Goal: Task Accomplishment & Management: Complete application form

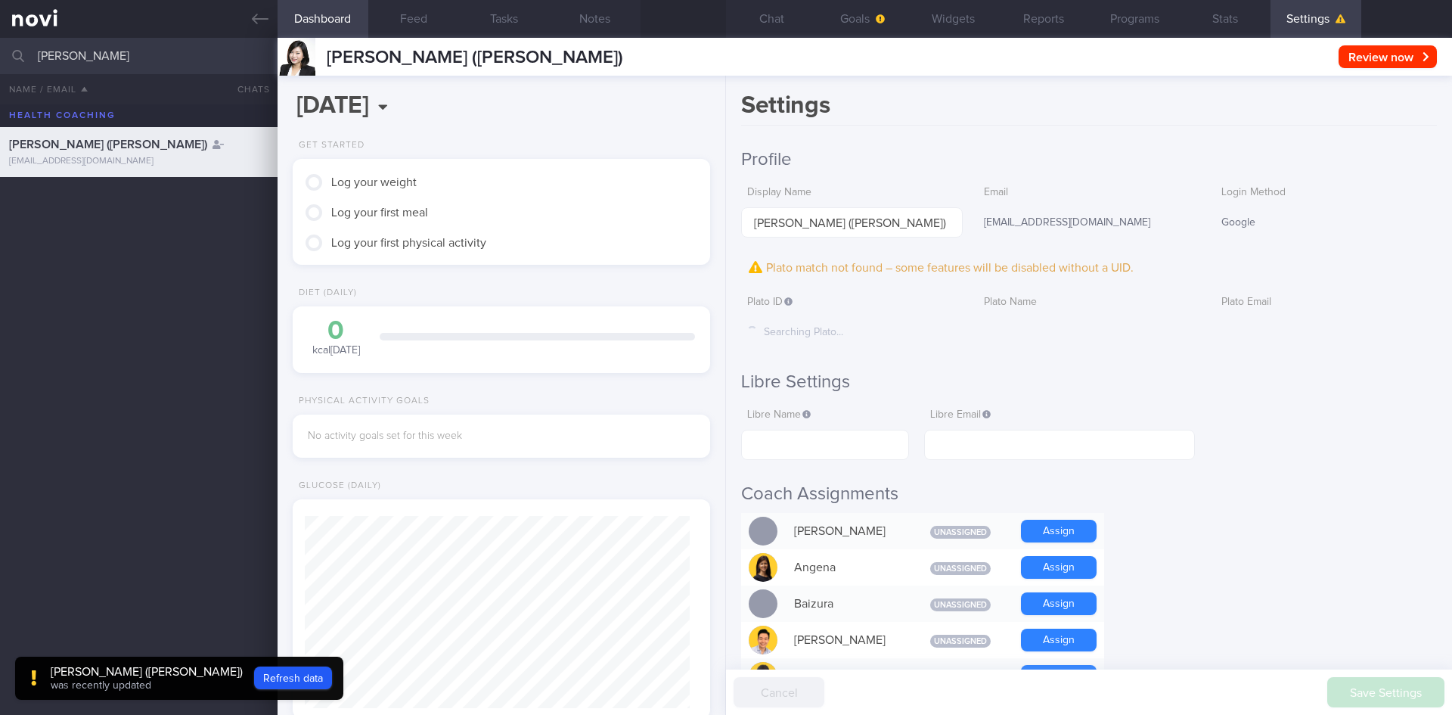
scroll to position [-76, 0]
drag, startPoint x: 135, startPoint y: 63, endPoint x: 0, endPoint y: 63, distance: 135.4
click at [0, 63] on input "teo pei" at bounding box center [726, 56] width 1452 height 36
type input "[PERSON_NAME]"
click at [261, 30] on link at bounding box center [139, 19] width 278 height 38
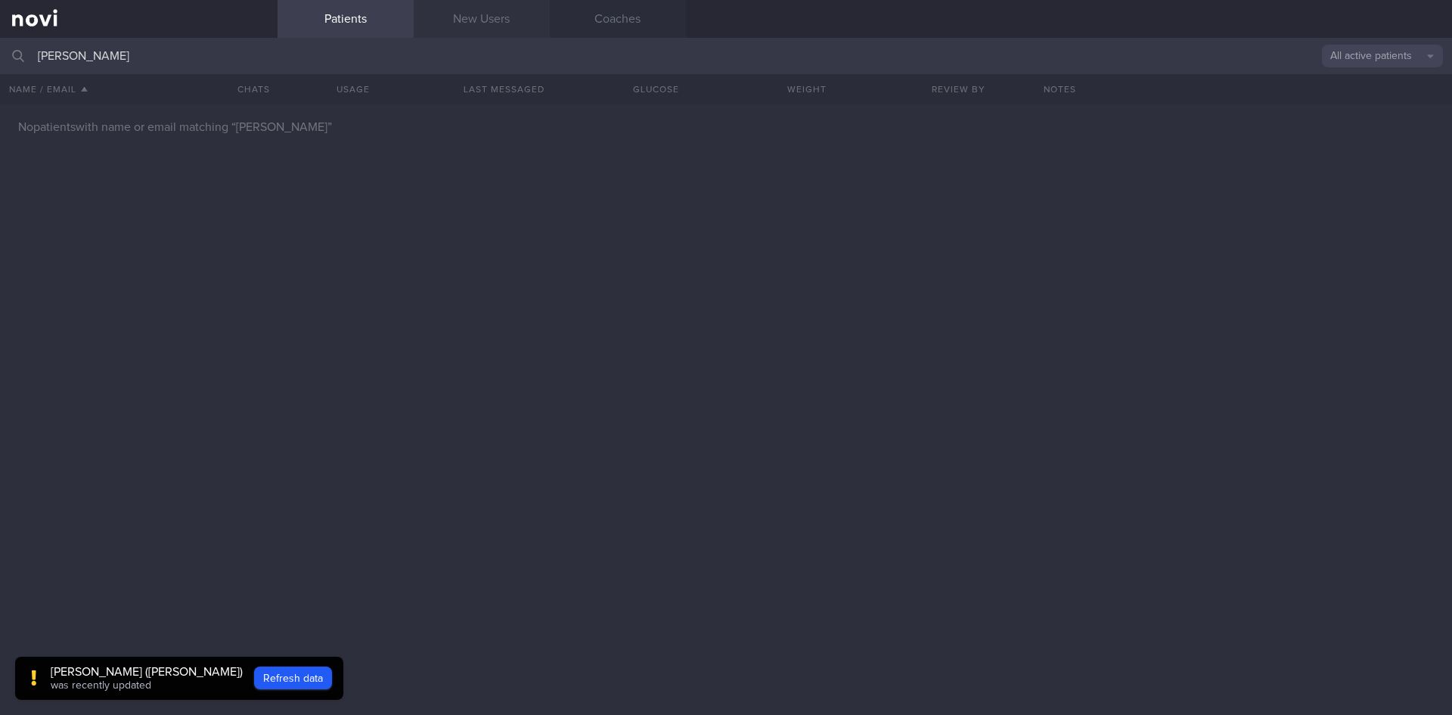
click at [461, 30] on link "New Users" at bounding box center [482, 19] width 136 height 38
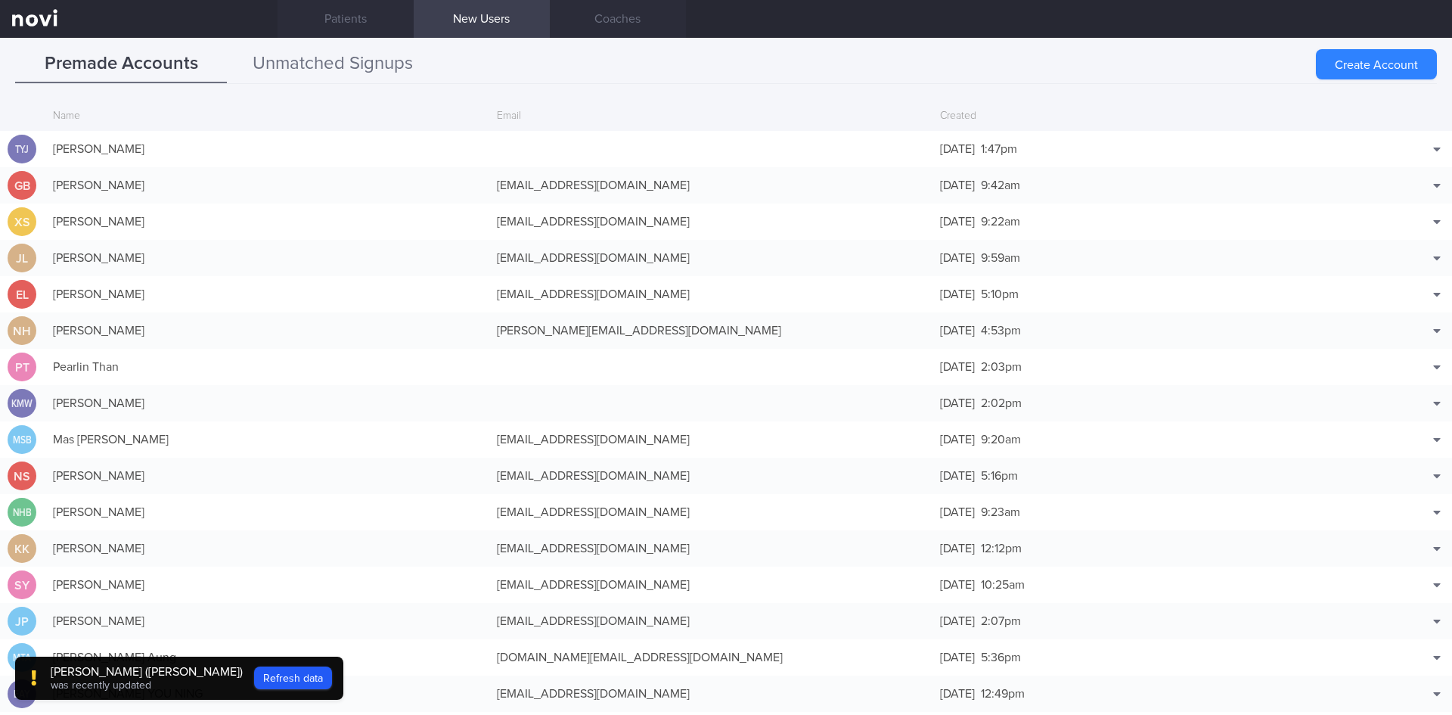
click at [397, 65] on button "Unmatched Signups" at bounding box center [333, 64] width 212 height 38
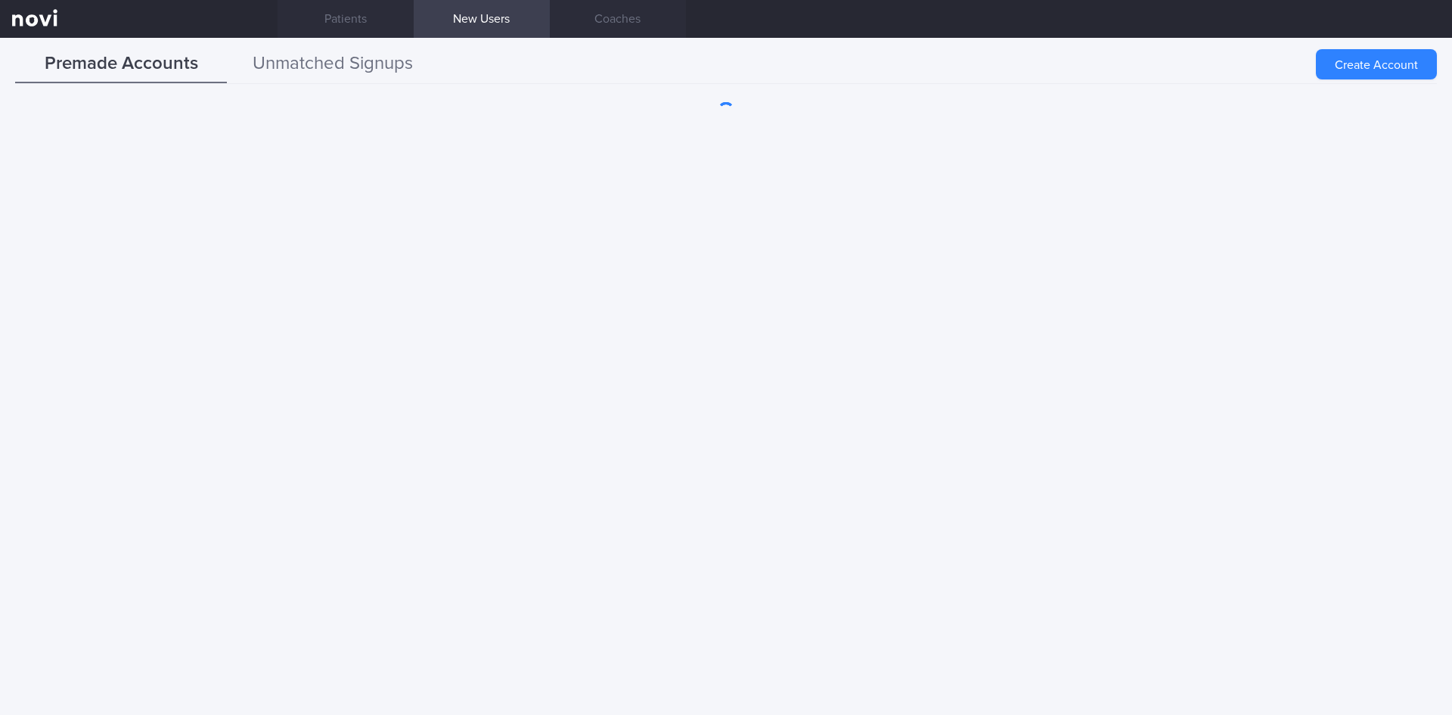
click at [312, 67] on button "Unmatched Signups" at bounding box center [333, 64] width 212 height 38
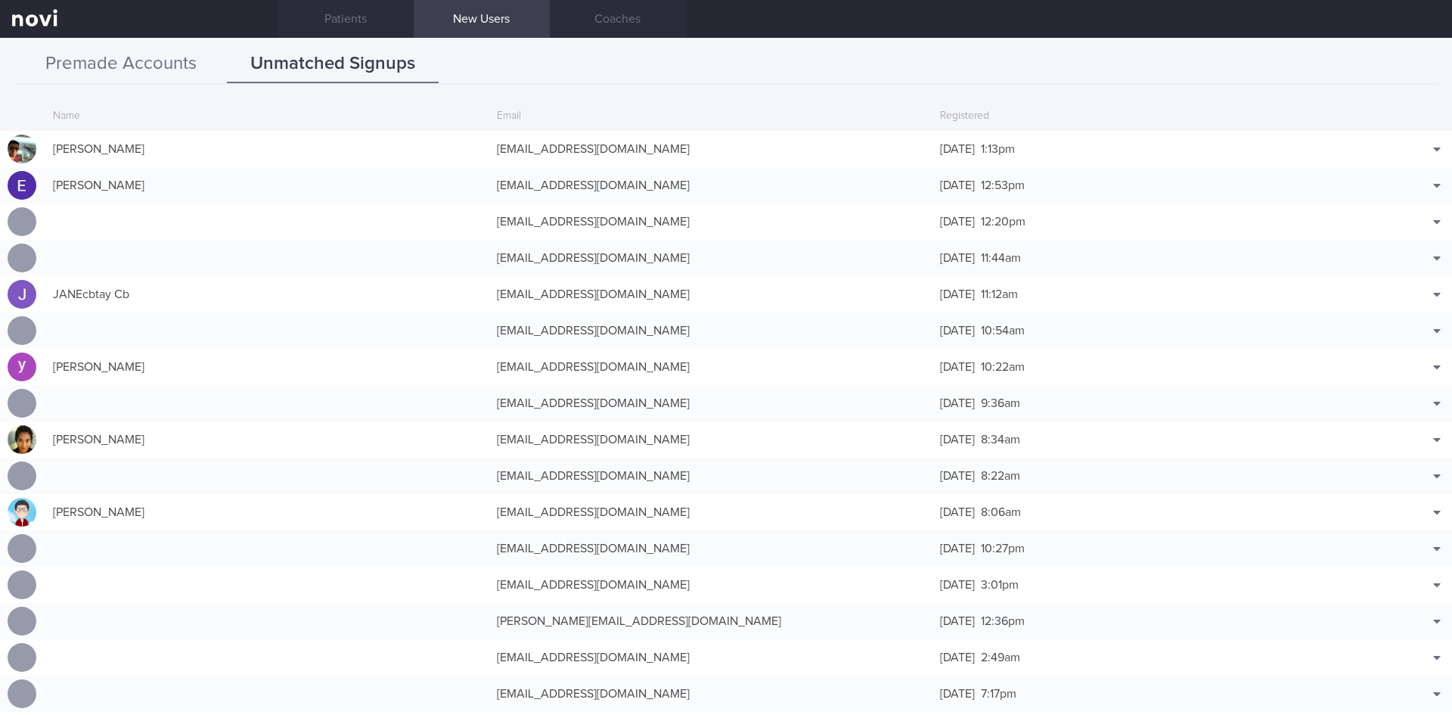
click at [167, 79] on button "Premade Accounts" at bounding box center [121, 64] width 212 height 38
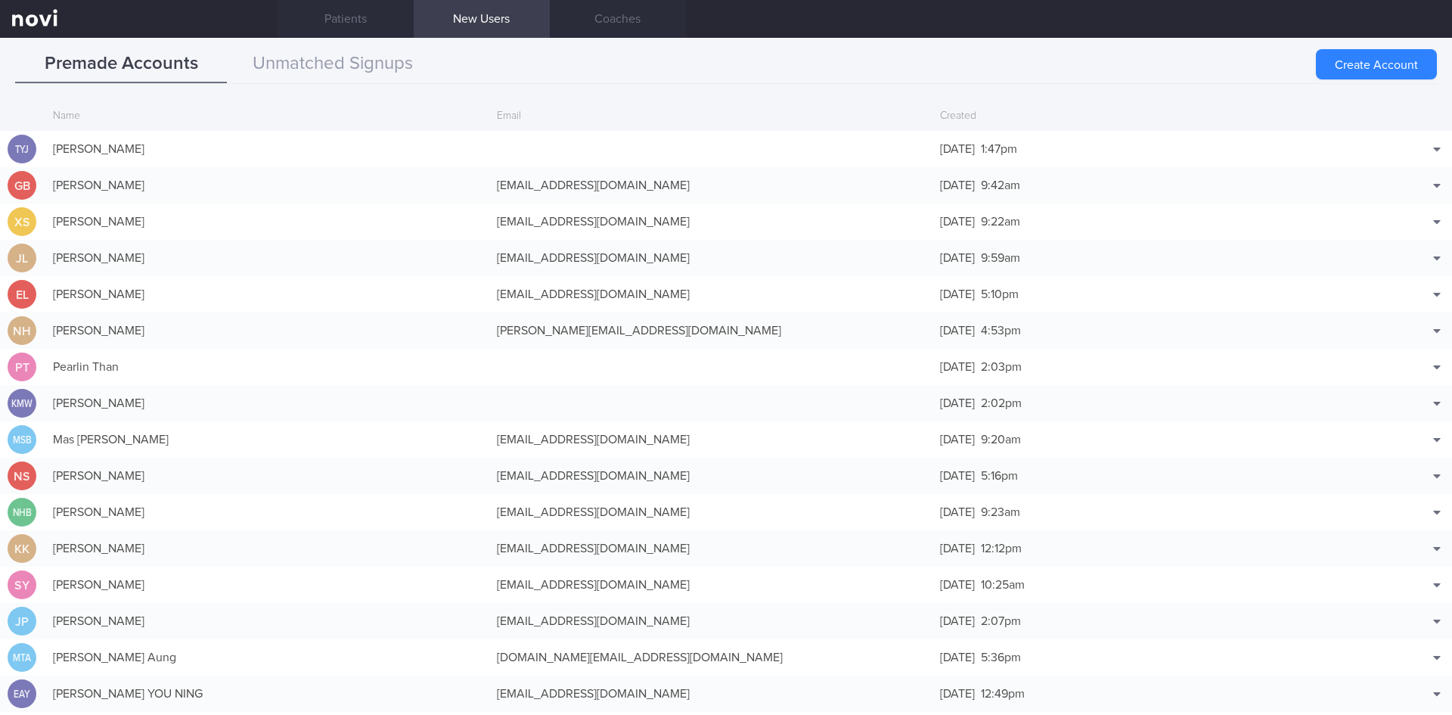
click at [1403, 68] on button "Create Account" at bounding box center [1376, 64] width 121 height 30
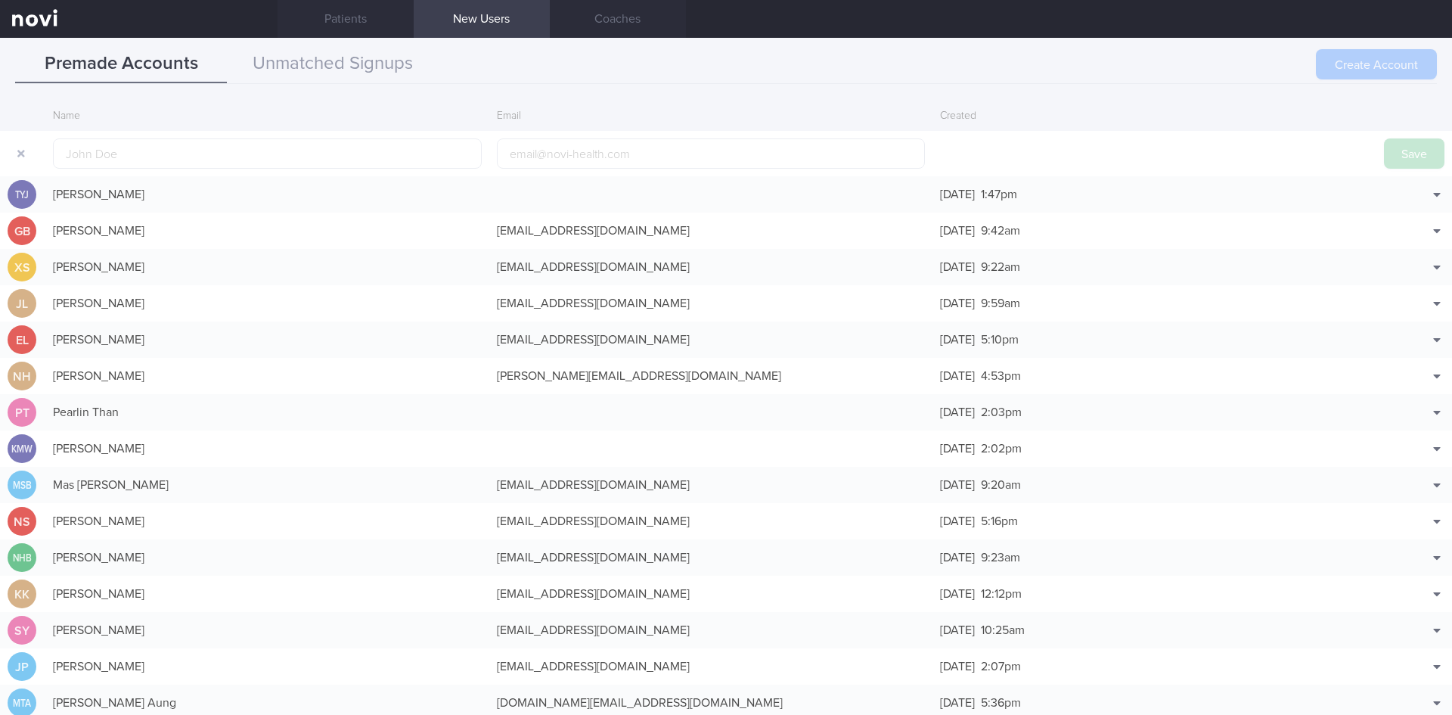
click at [1385, 67] on div "Create Account" at bounding box center [1376, 64] width 121 height 30
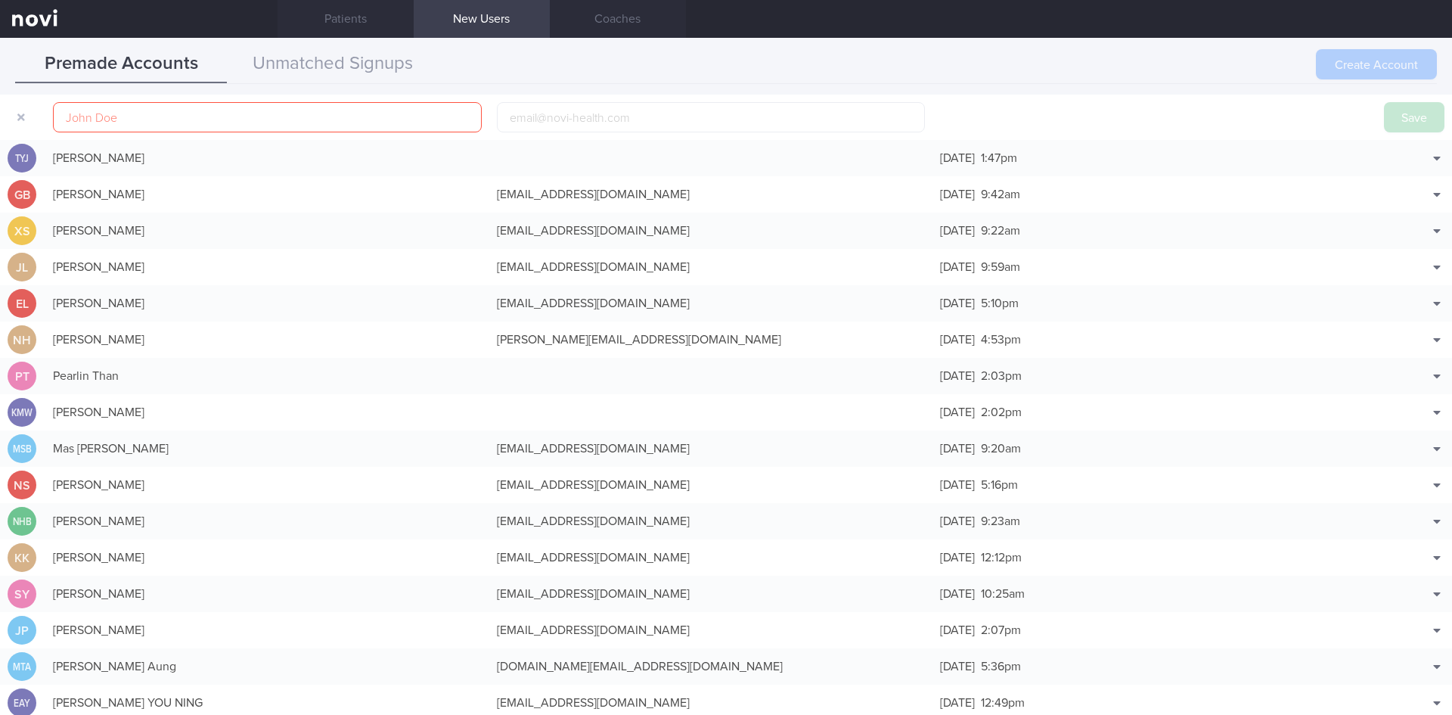
click at [1343, 51] on div "Create Account" at bounding box center [1376, 64] width 121 height 30
click at [277, 123] on input "text" at bounding box center [267, 117] width 429 height 30
paste input "[PERSON_NAME]"
type input "[PERSON_NAME]"
click at [553, 120] on input "email" at bounding box center [711, 117] width 429 height 30
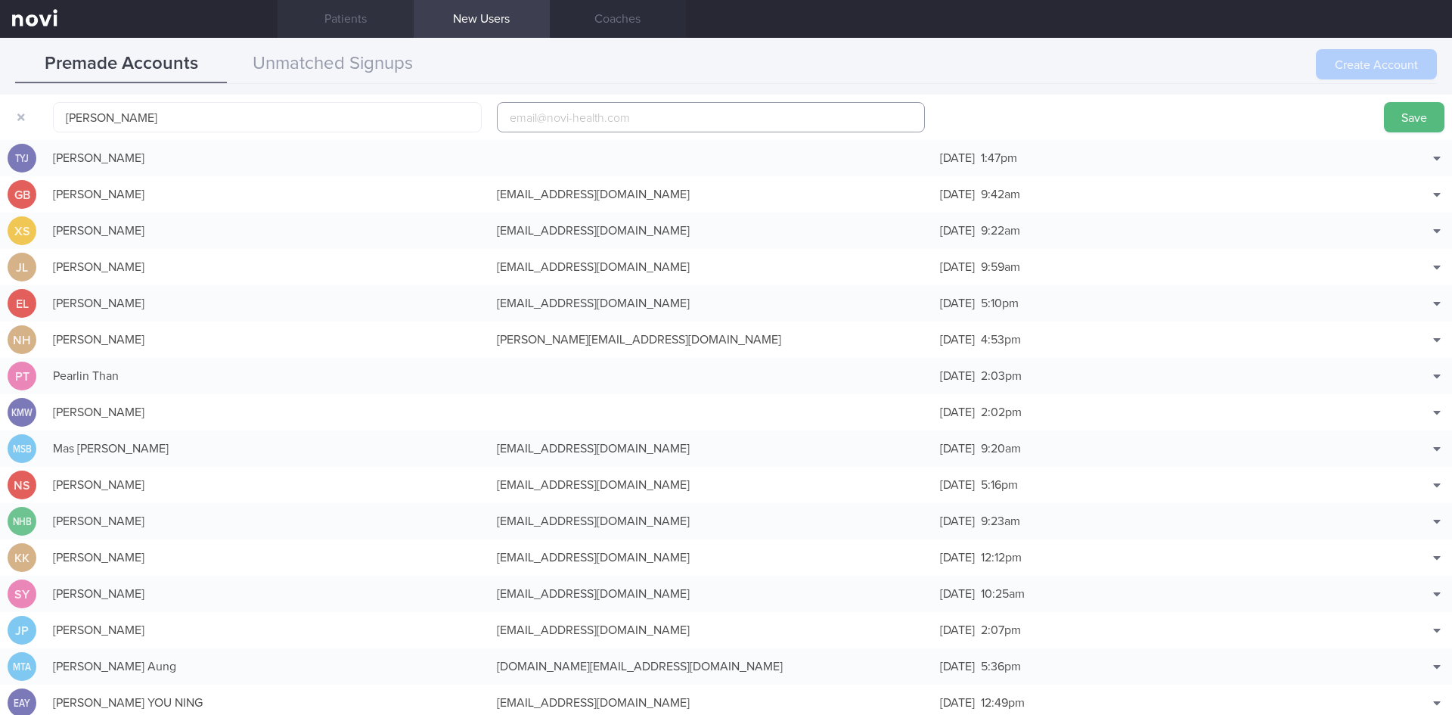
paste input "[EMAIL_ADDRESS][DOMAIN_NAME]"
click at [505, 118] on input "[EMAIL_ADDRESS][DOMAIN_NAME]" at bounding box center [711, 117] width 429 height 30
type input "[EMAIL_ADDRESS][DOMAIN_NAME]"
click at [1397, 110] on button "Save" at bounding box center [1414, 117] width 61 height 30
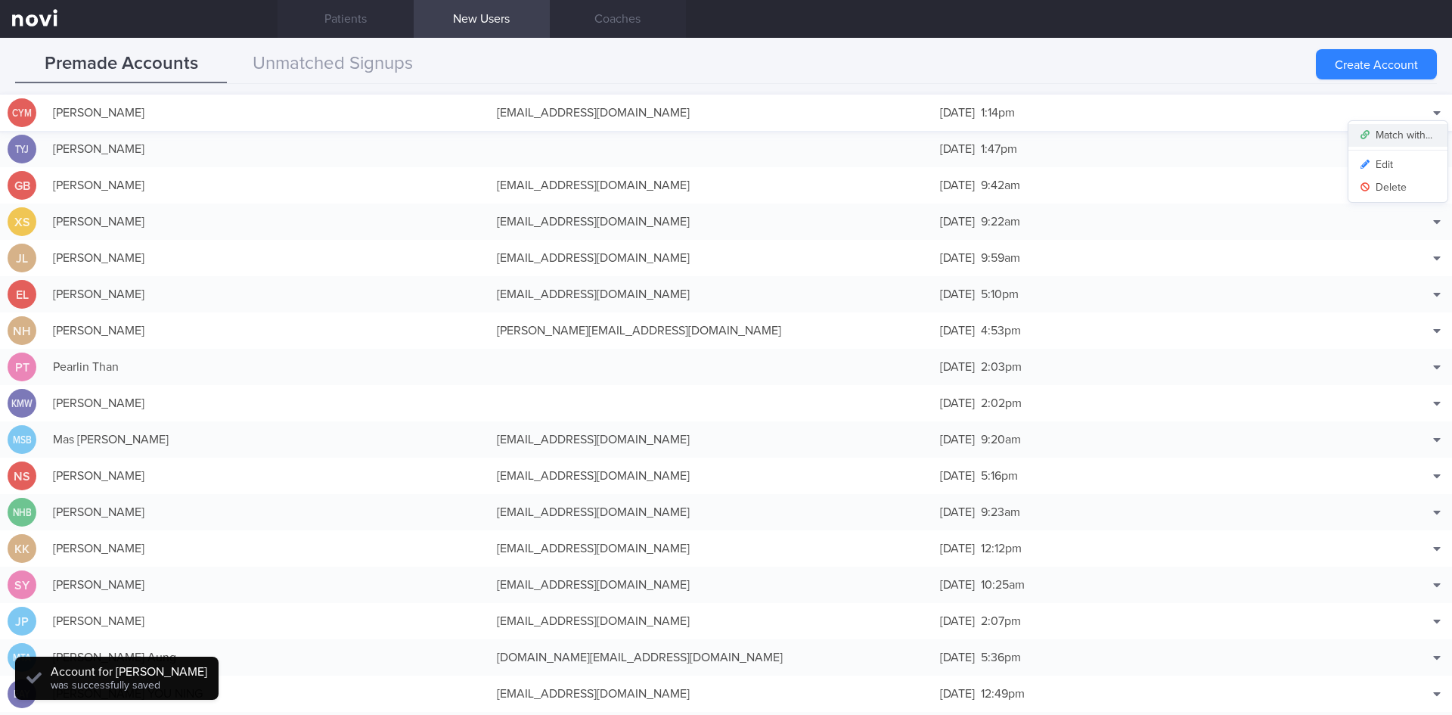
click at [1422, 127] on button "Match with..." at bounding box center [1398, 135] width 99 height 23
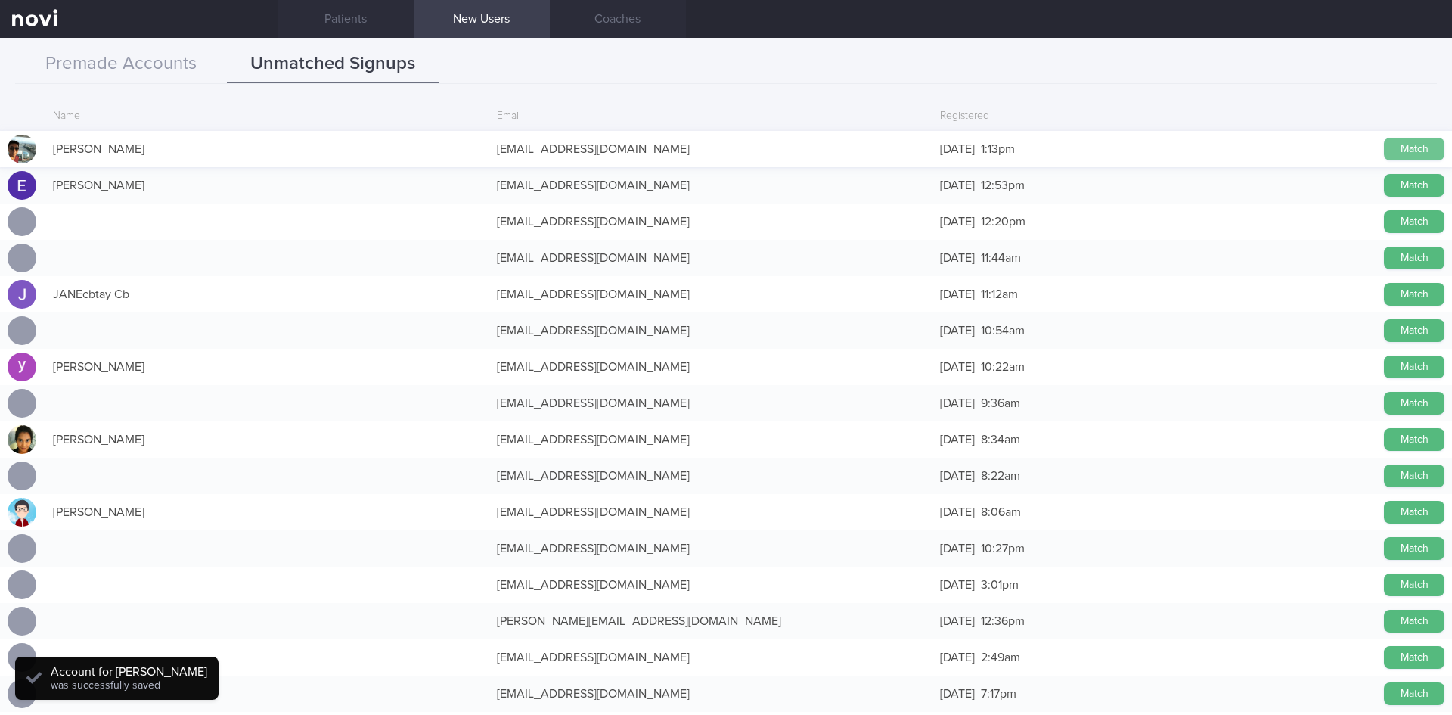
click at [1403, 156] on button "Match" at bounding box center [1414, 149] width 61 height 23
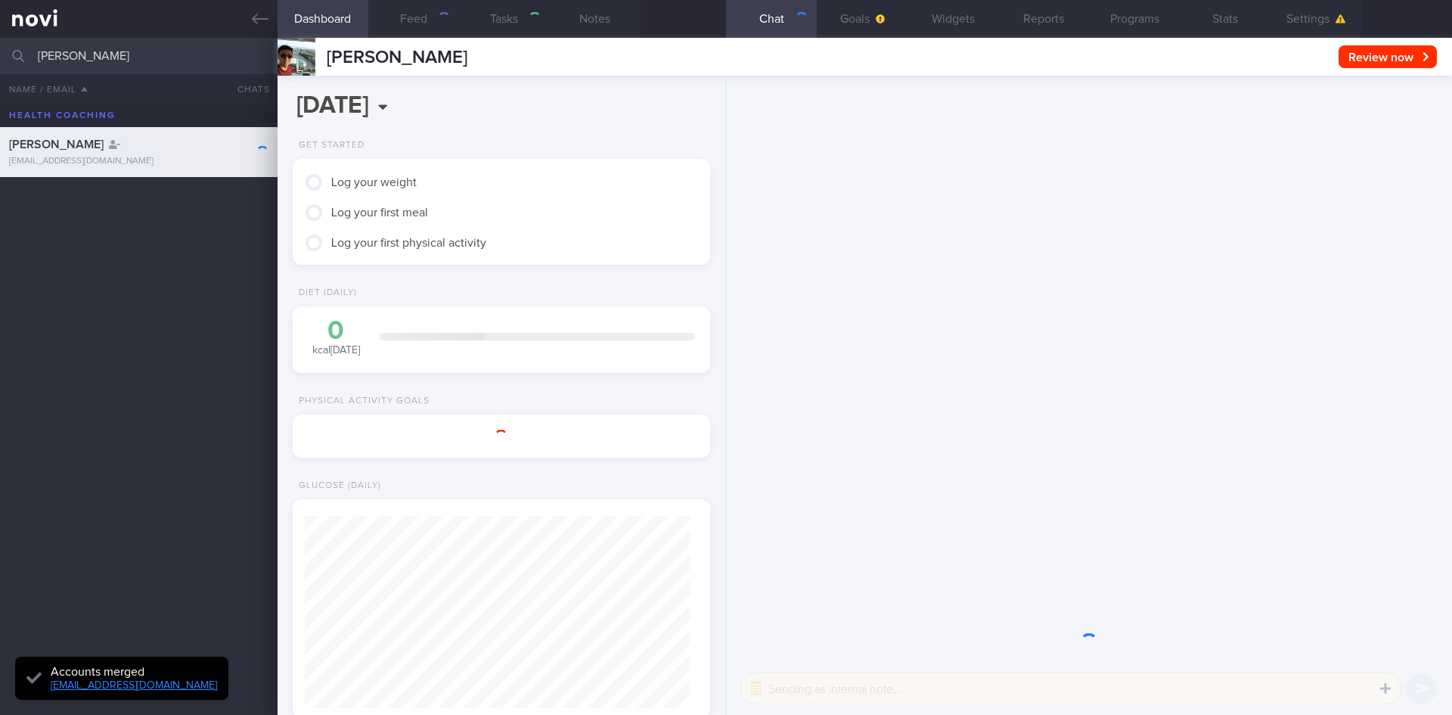
scroll to position [189, 380]
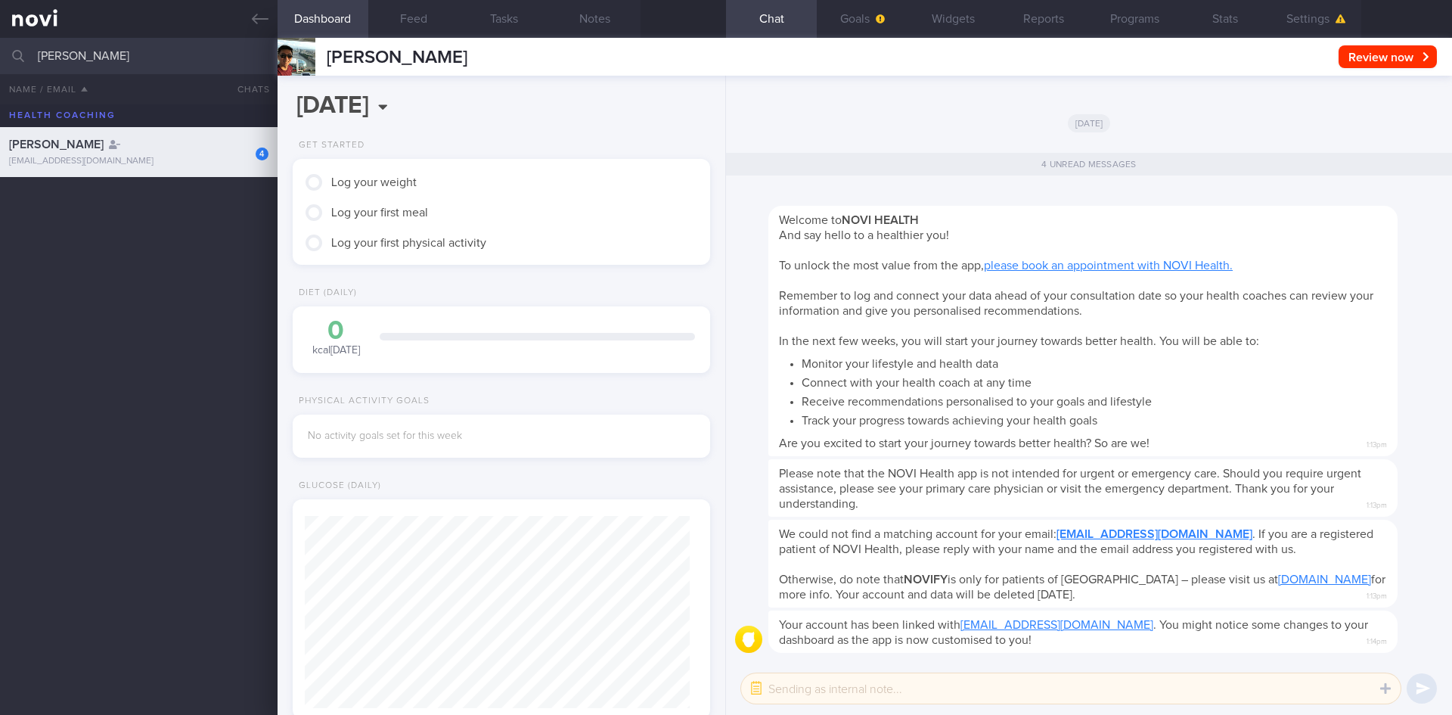
click at [1329, 42] on div "[PERSON_NAME] Review now Set Next Review Date August September October November…" at bounding box center [865, 57] width 1175 height 38
click at [1326, 39] on div "[PERSON_NAME] Review now Set Next Review Date August September October November…" at bounding box center [865, 57] width 1175 height 38
click at [1321, 31] on button "Settings" at bounding box center [1316, 19] width 91 height 38
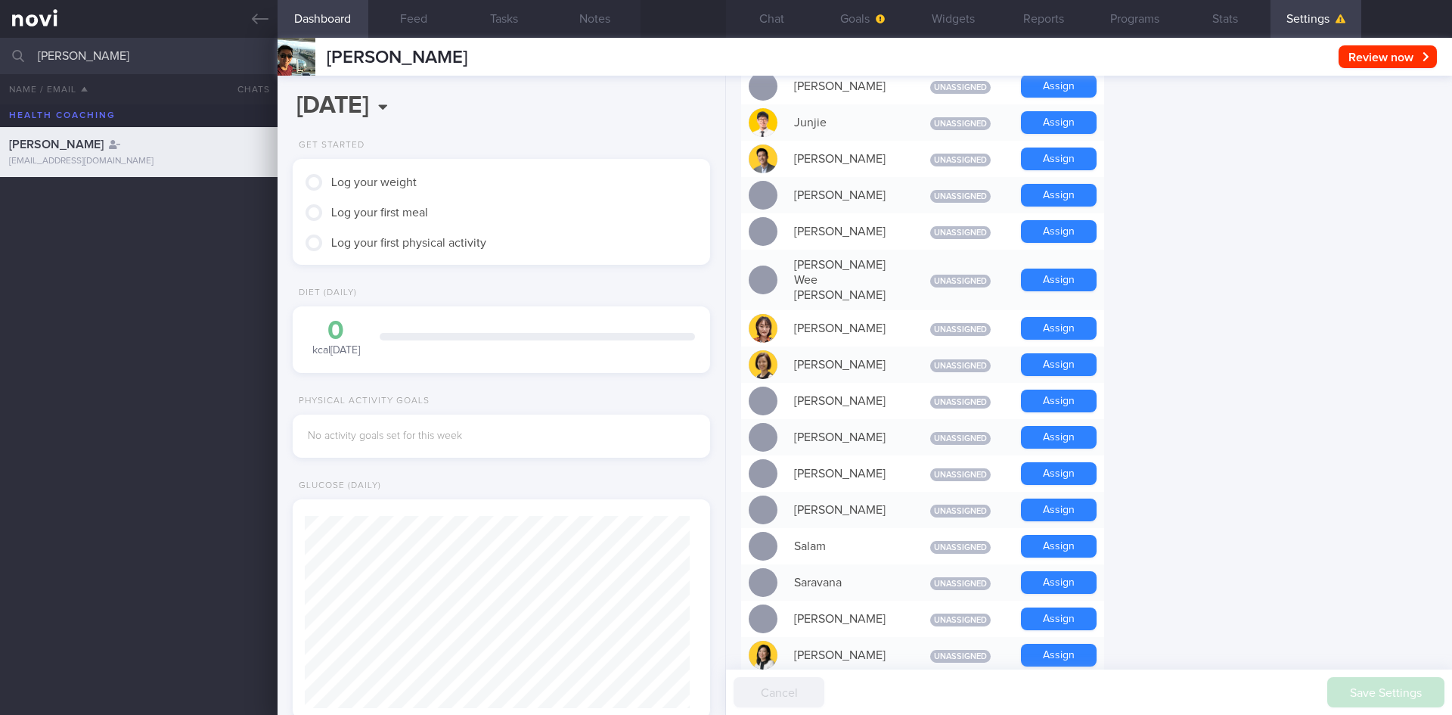
scroll to position [983, 0]
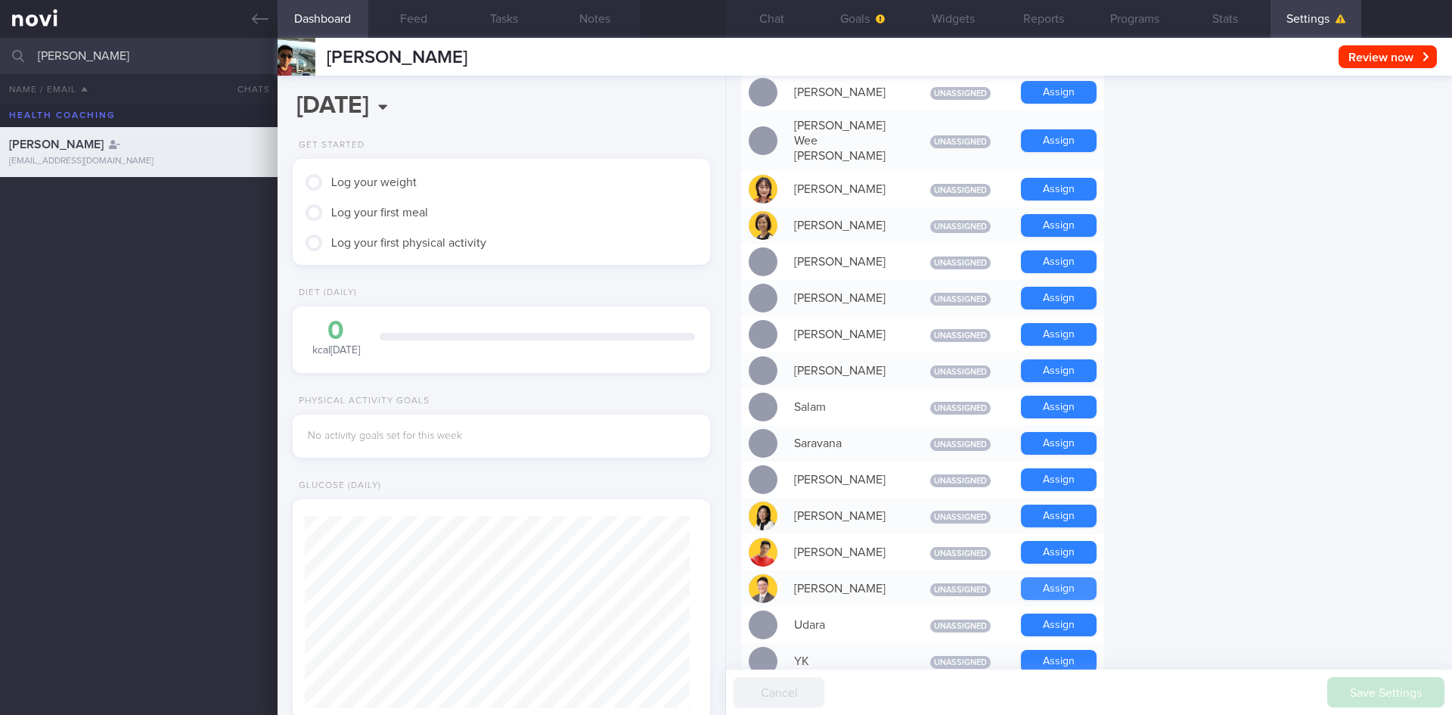
click at [1032, 577] on button "Assign" at bounding box center [1059, 588] width 76 height 23
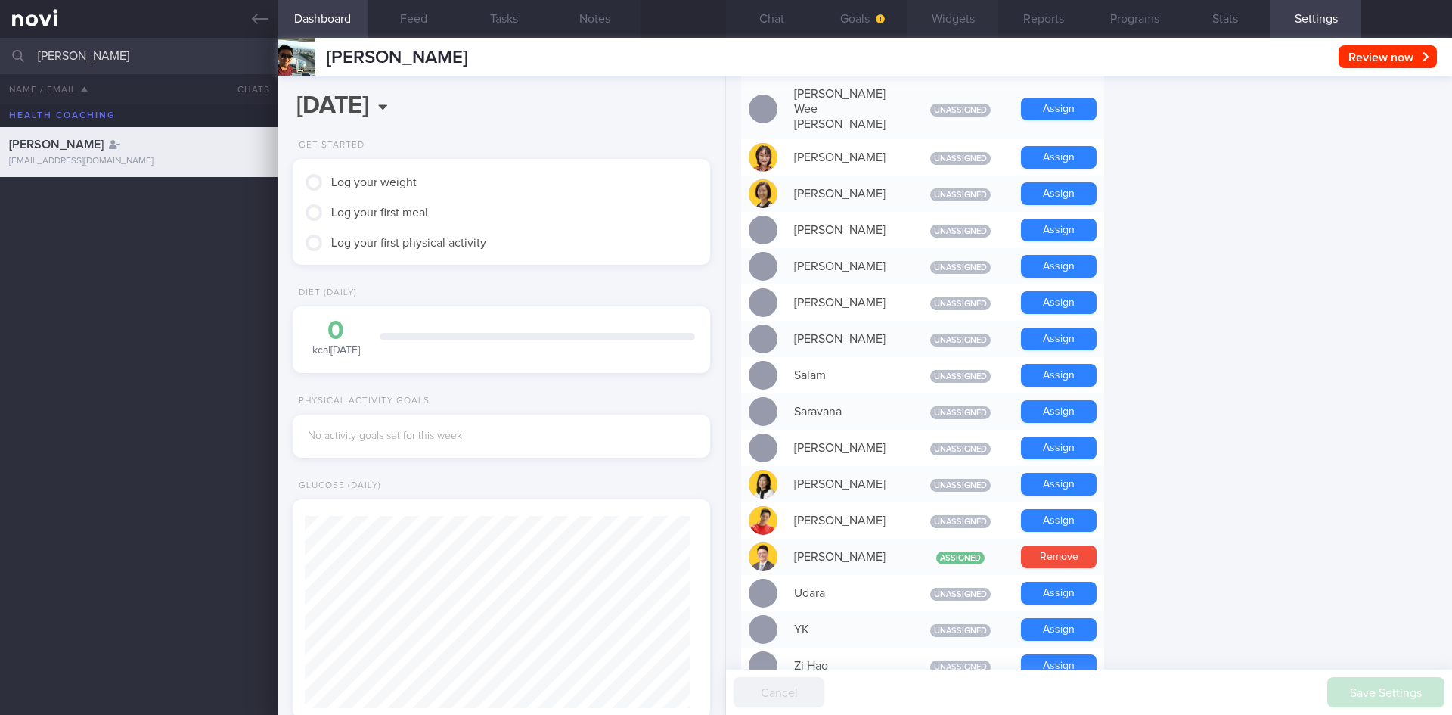
scroll to position [192, 386]
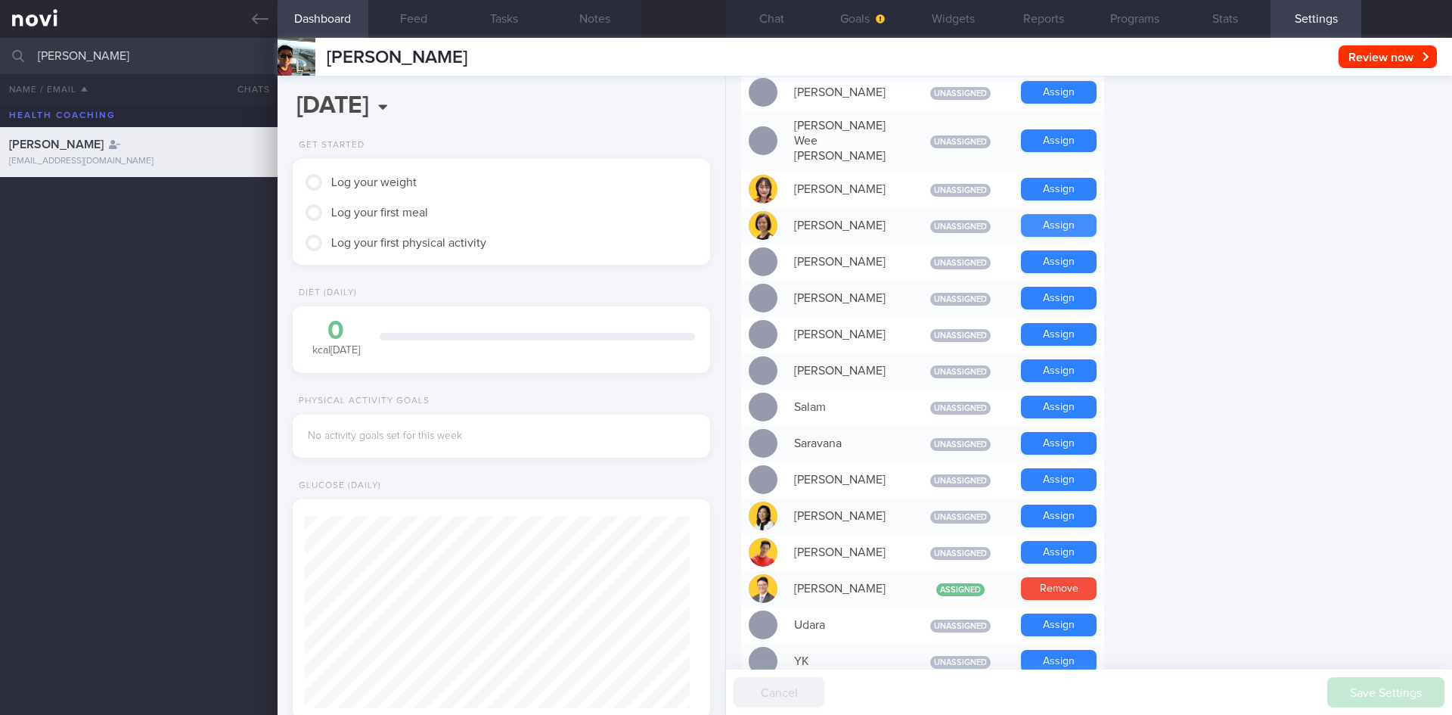
click at [1051, 214] on button "Assign" at bounding box center [1059, 225] width 76 height 23
